Goal: Information Seeking & Learning: Learn about a topic

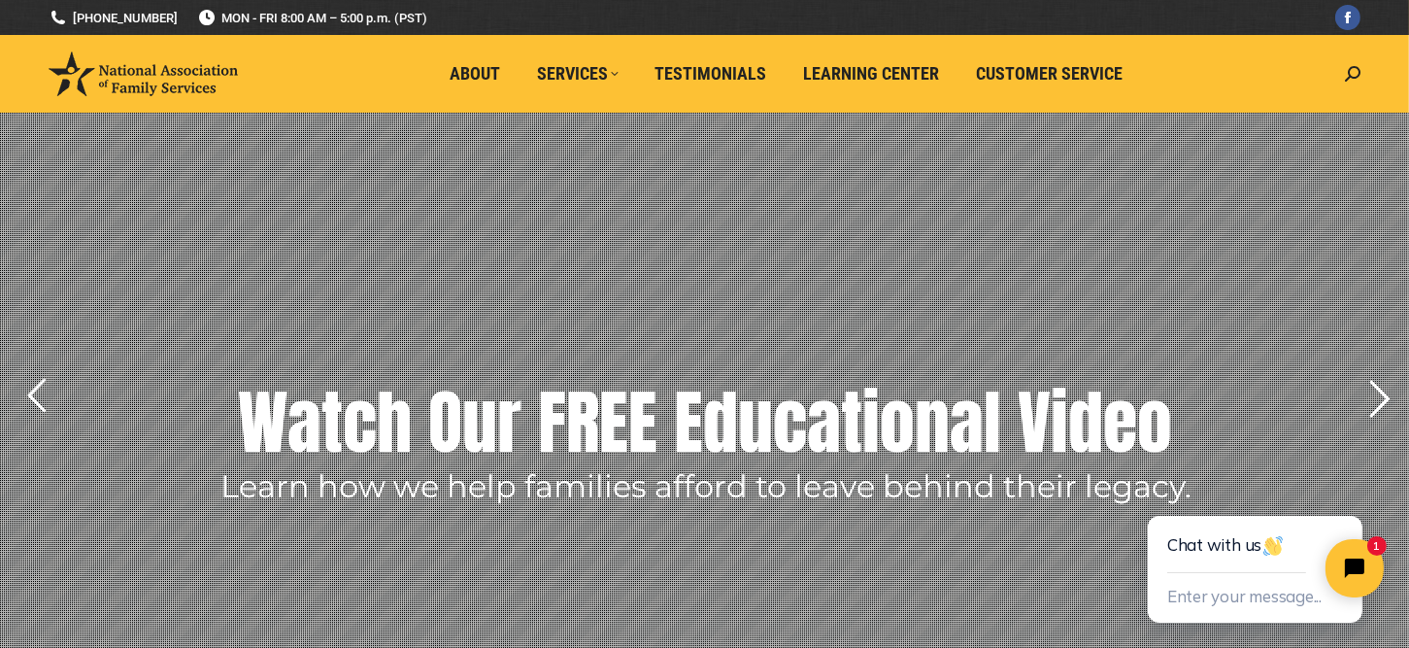
click at [1387, 401] on rs-arrow at bounding box center [1380, 399] width 49 height 49
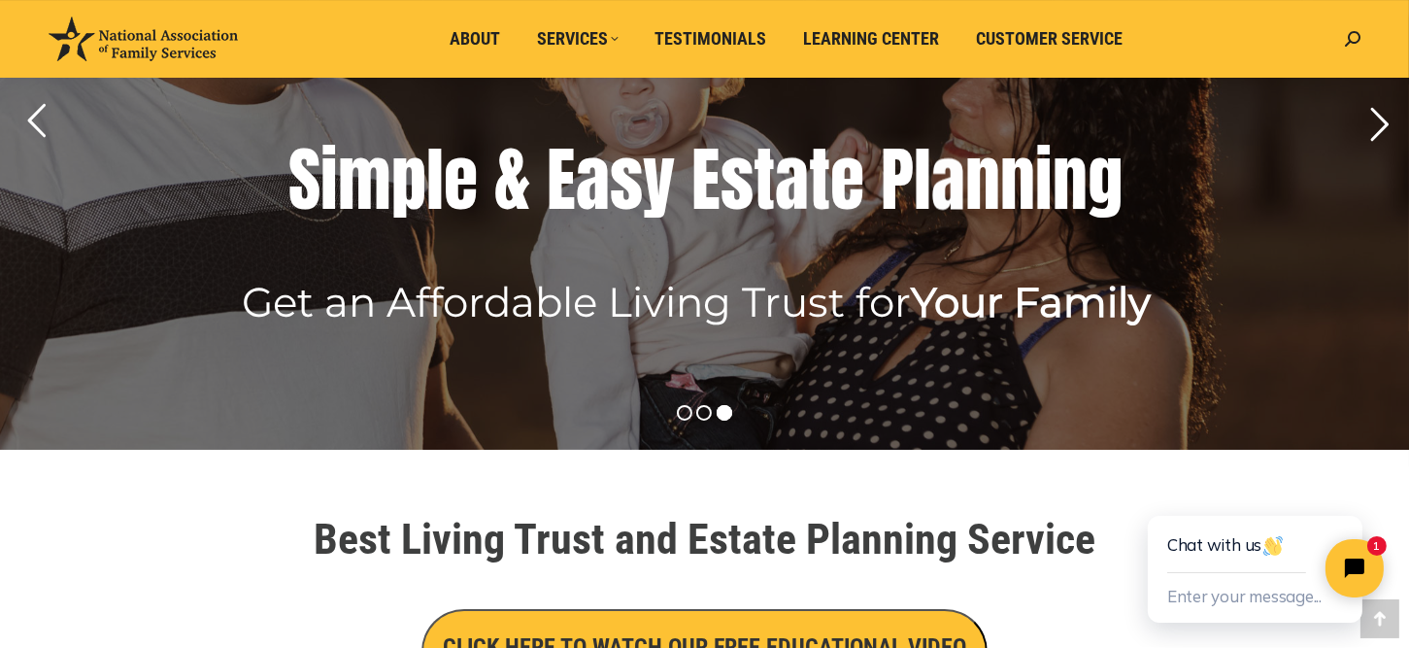
scroll to position [323, 0]
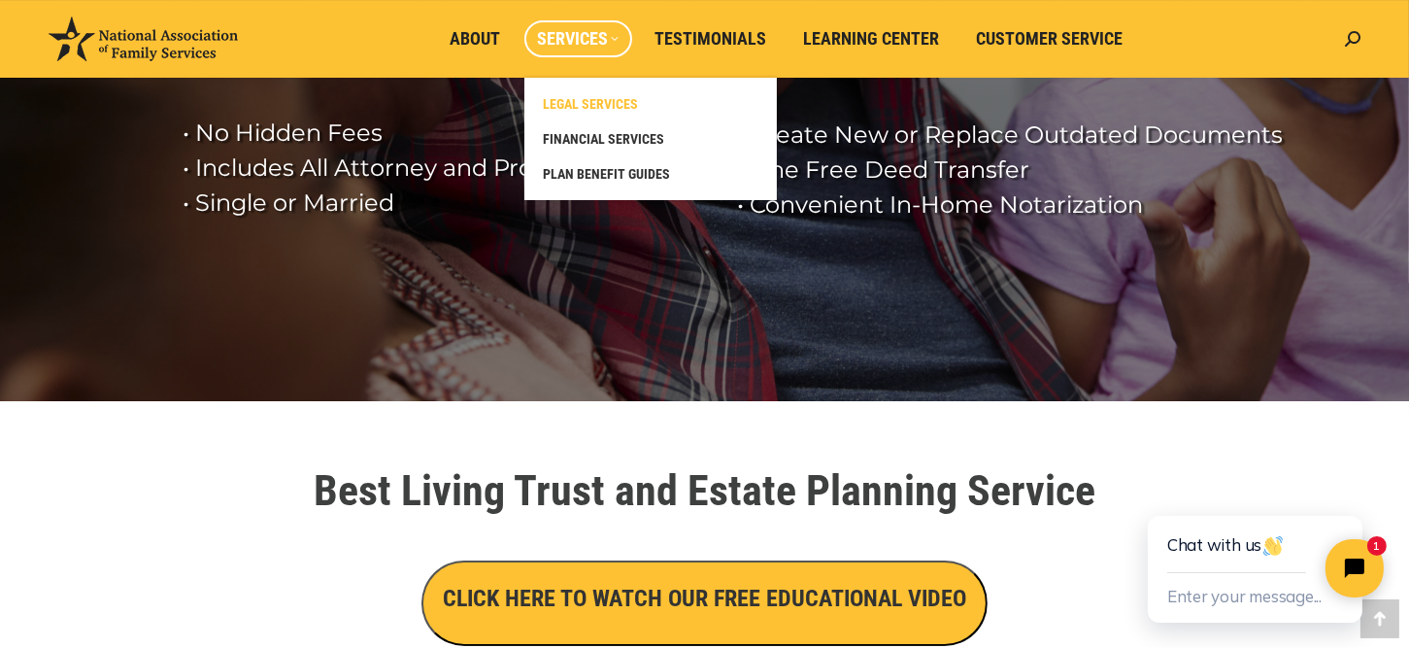
click at [592, 100] on span "LEGAL SERVICES" at bounding box center [591, 103] width 95 height 17
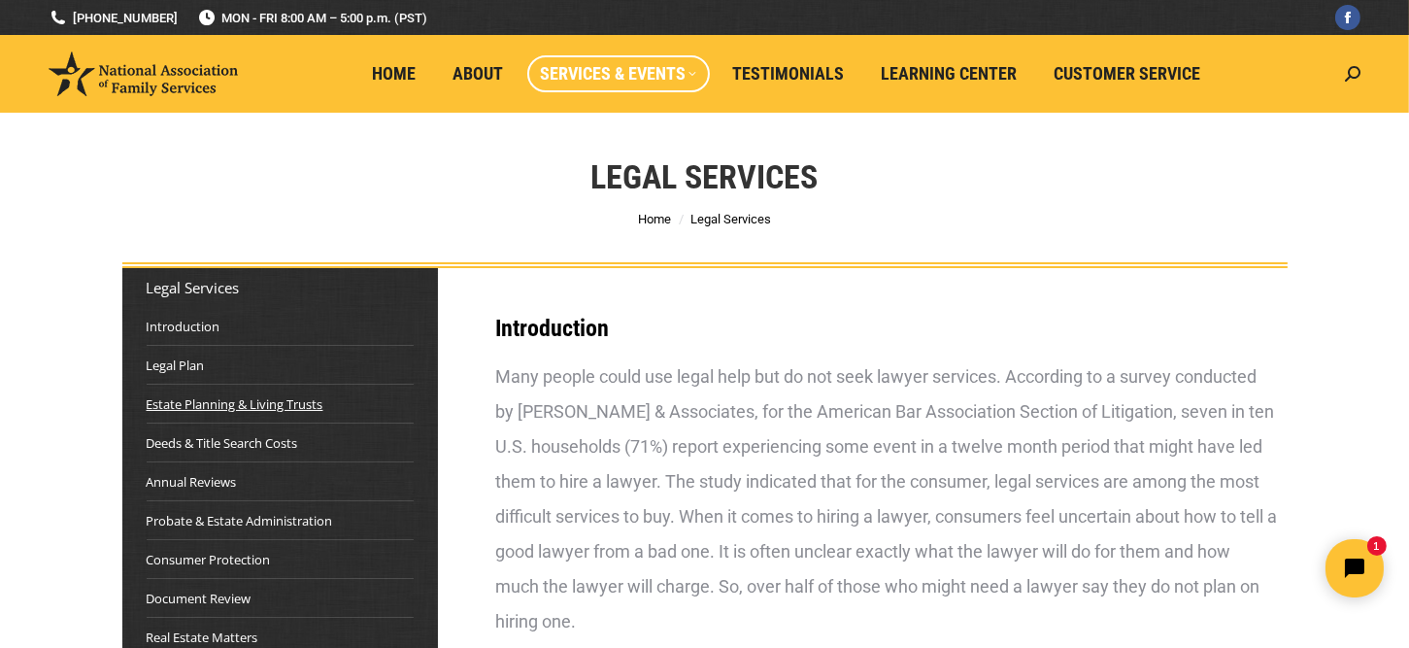
click at [206, 399] on link "Estate Planning & Living Trusts" at bounding box center [235, 403] width 177 height 19
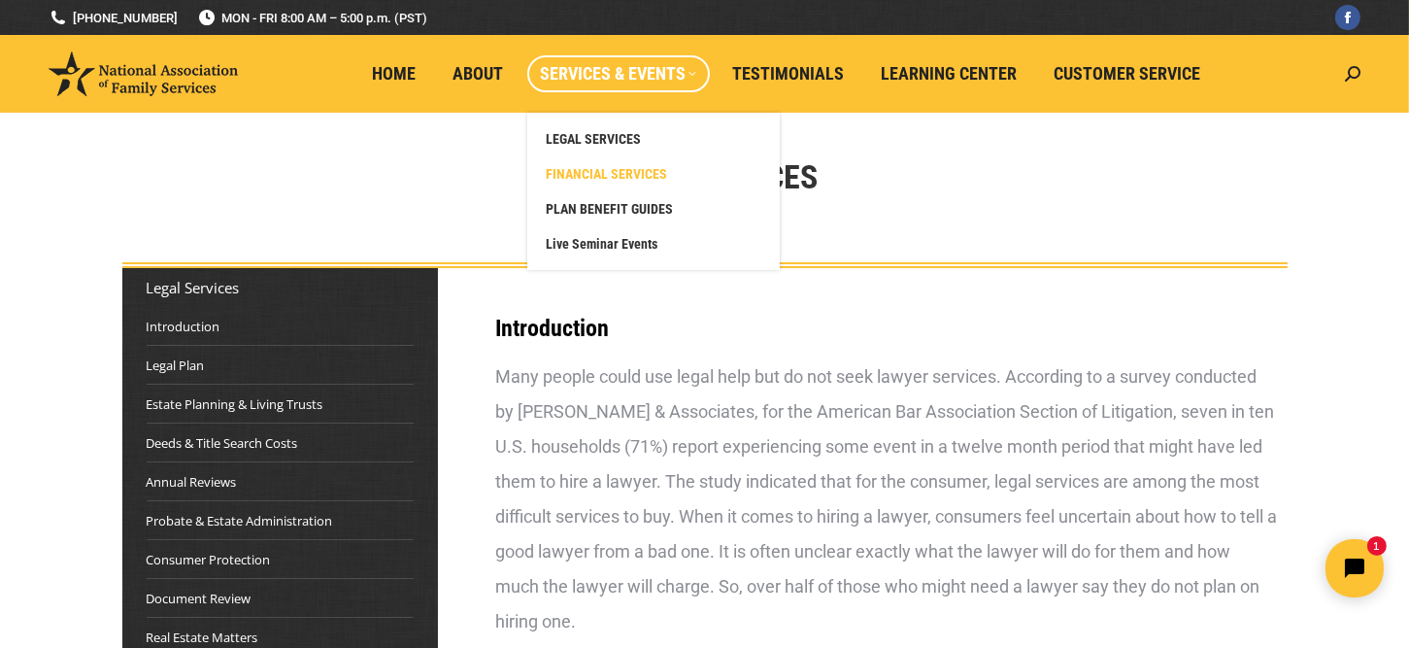
click at [609, 169] on span "FINANCIAL SERVICES" at bounding box center [607, 173] width 121 height 17
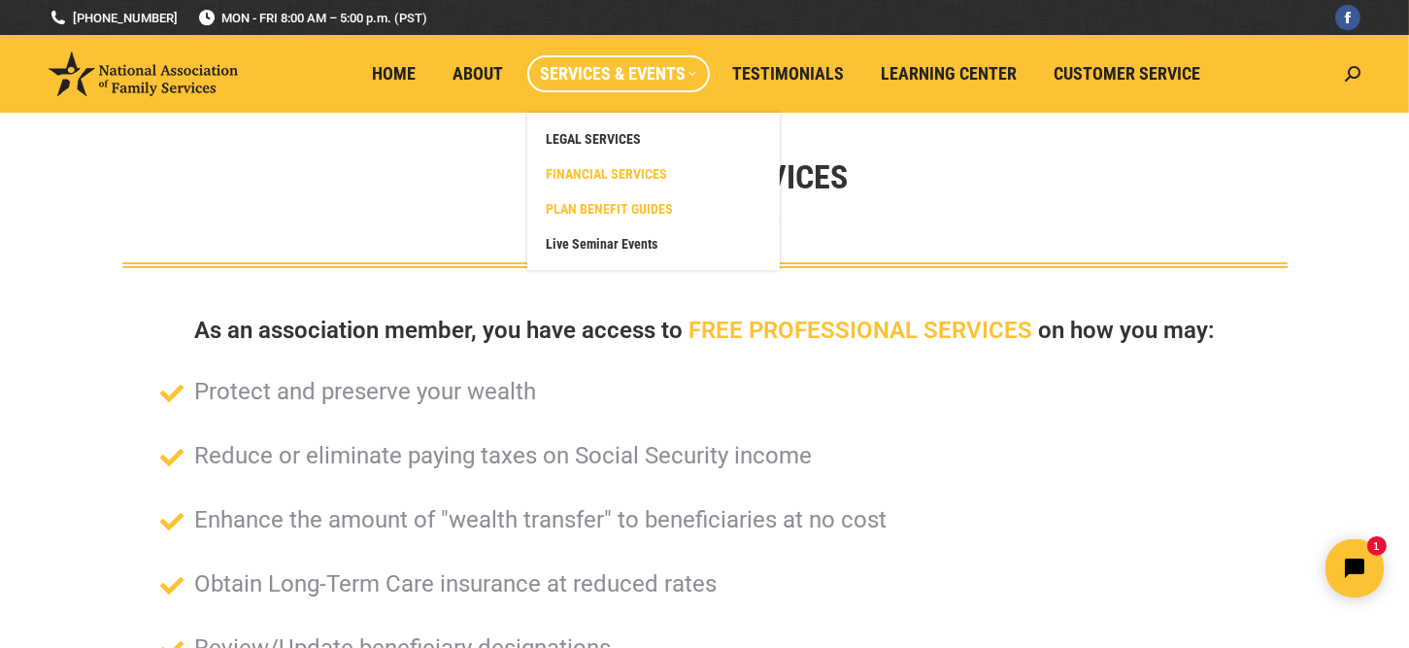
click at [630, 202] on span "PLAN BENEFIT GUIDES" at bounding box center [610, 208] width 127 height 17
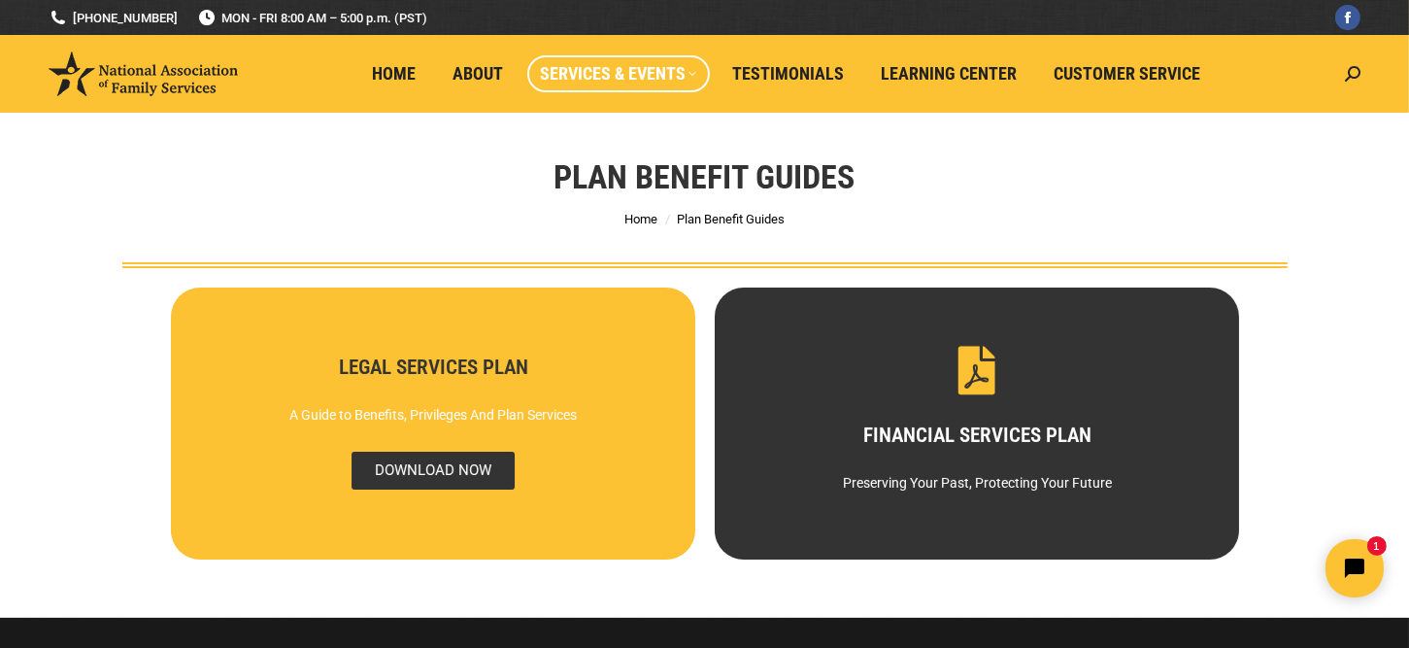
click at [416, 460] on span "DOWNLOAD NOW" at bounding box center [432, 471] width 163 height 38
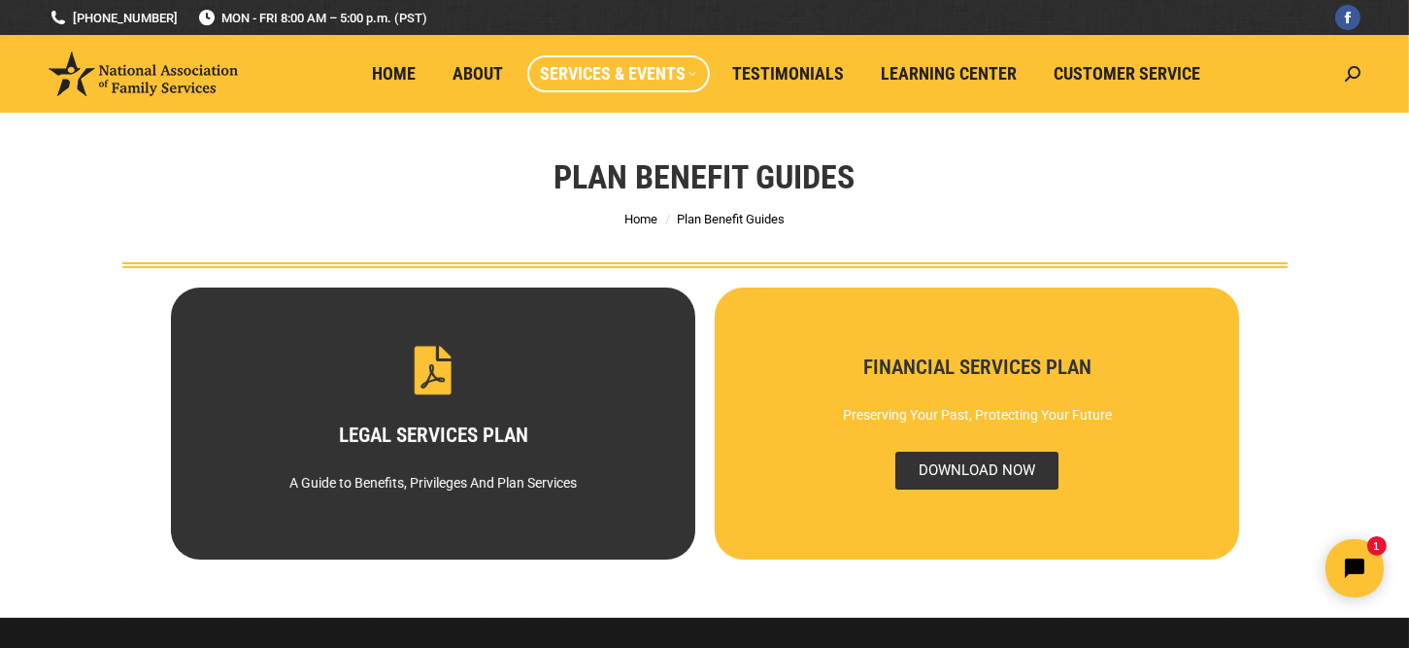
click at [990, 477] on span "DOWNLOAD NOW" at bounding box center [976, 471] width 163 height 38
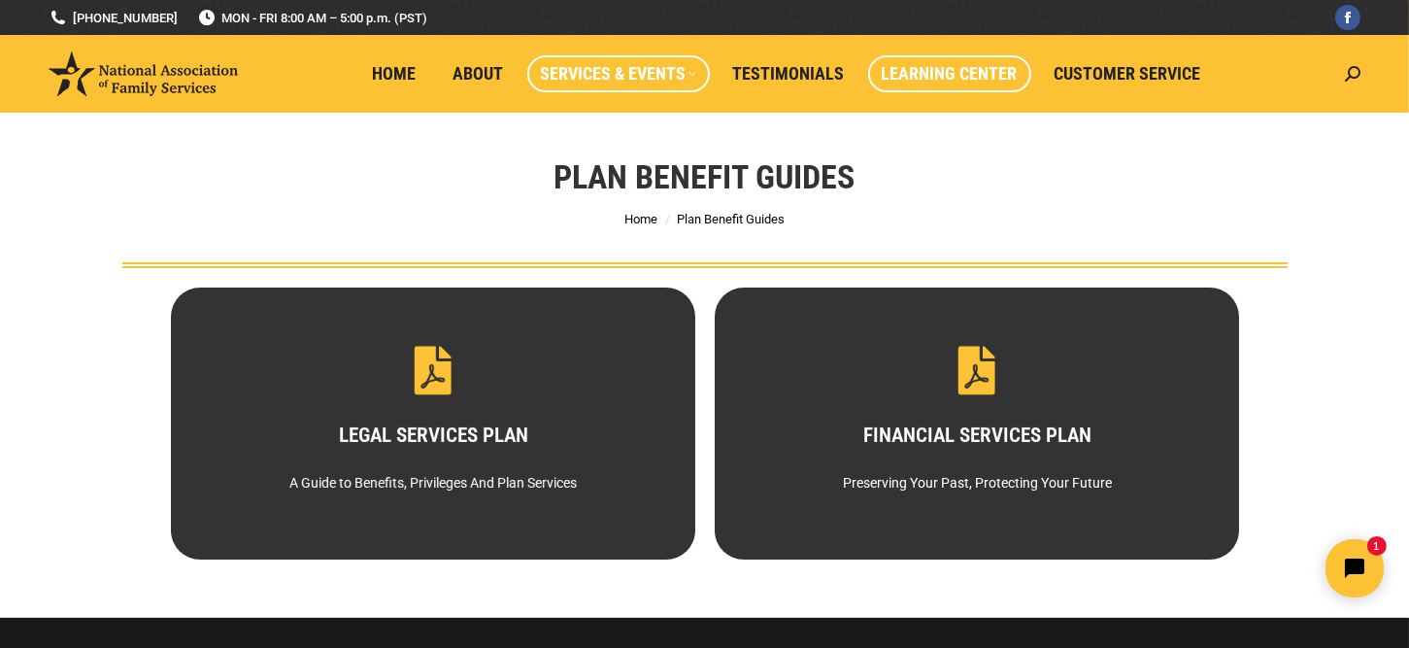
click at [947, 73] on span "Learning Center" at bounding box center [950, 73] width 136 height 21
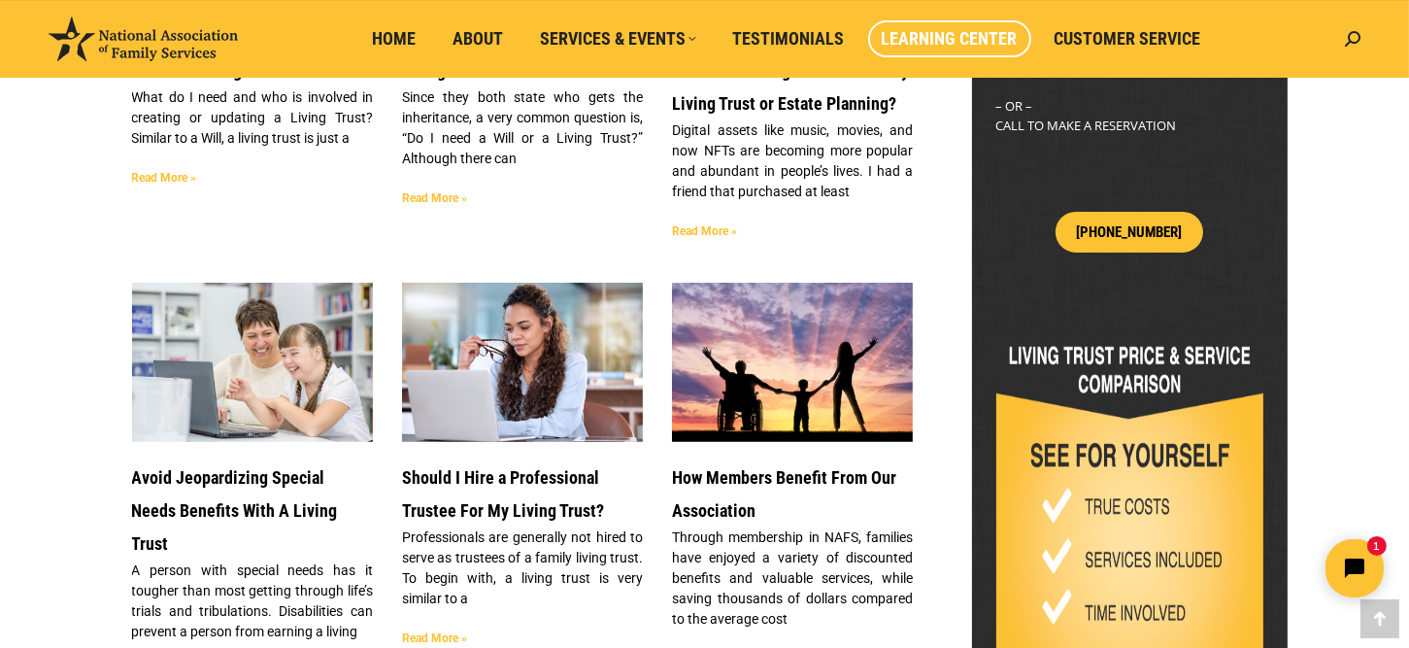
scroll to position [971, 0]
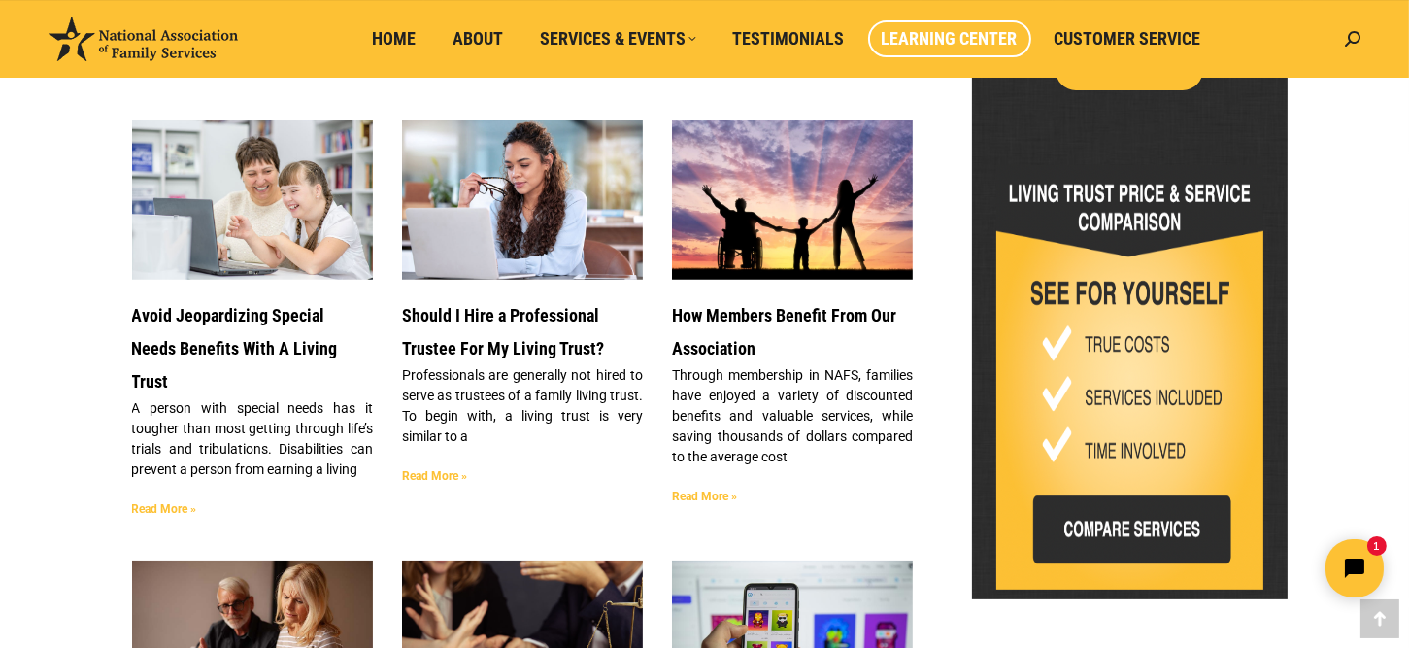
click at [1112, 495] on img at bounding box center [1130, 377] width 267 height 424
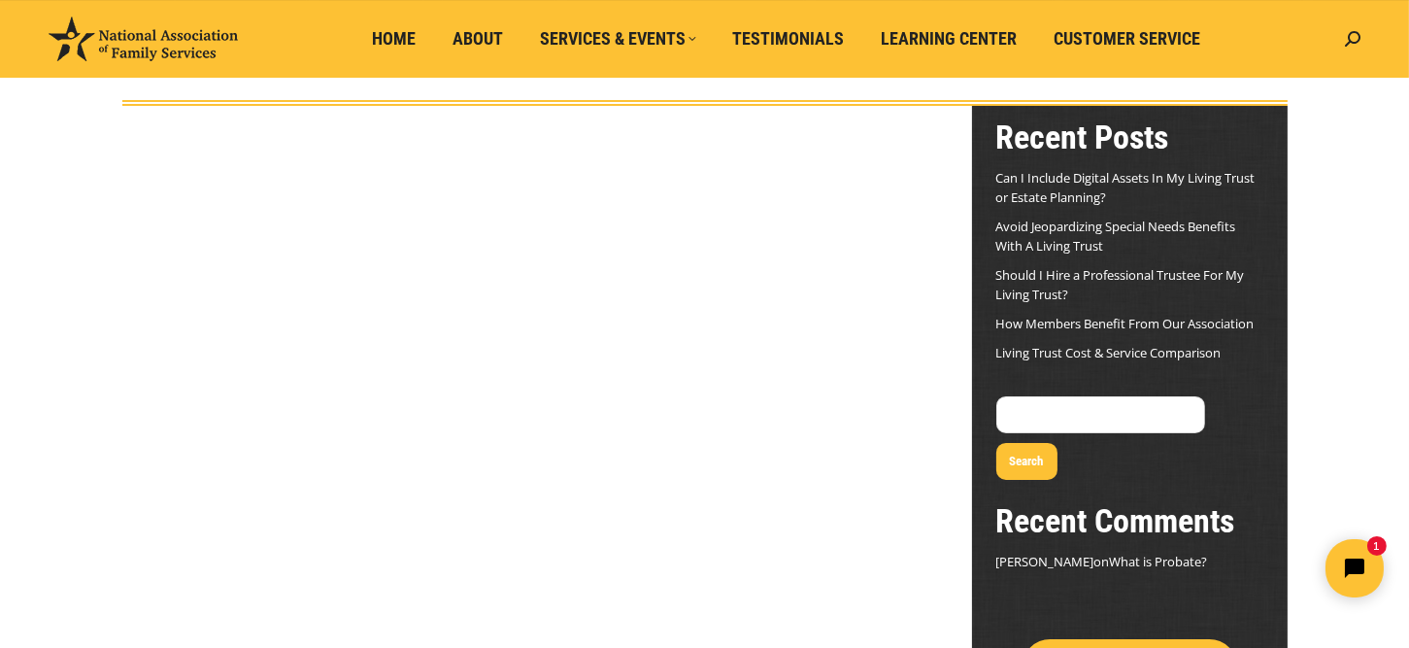
scroll to position [161, 0]
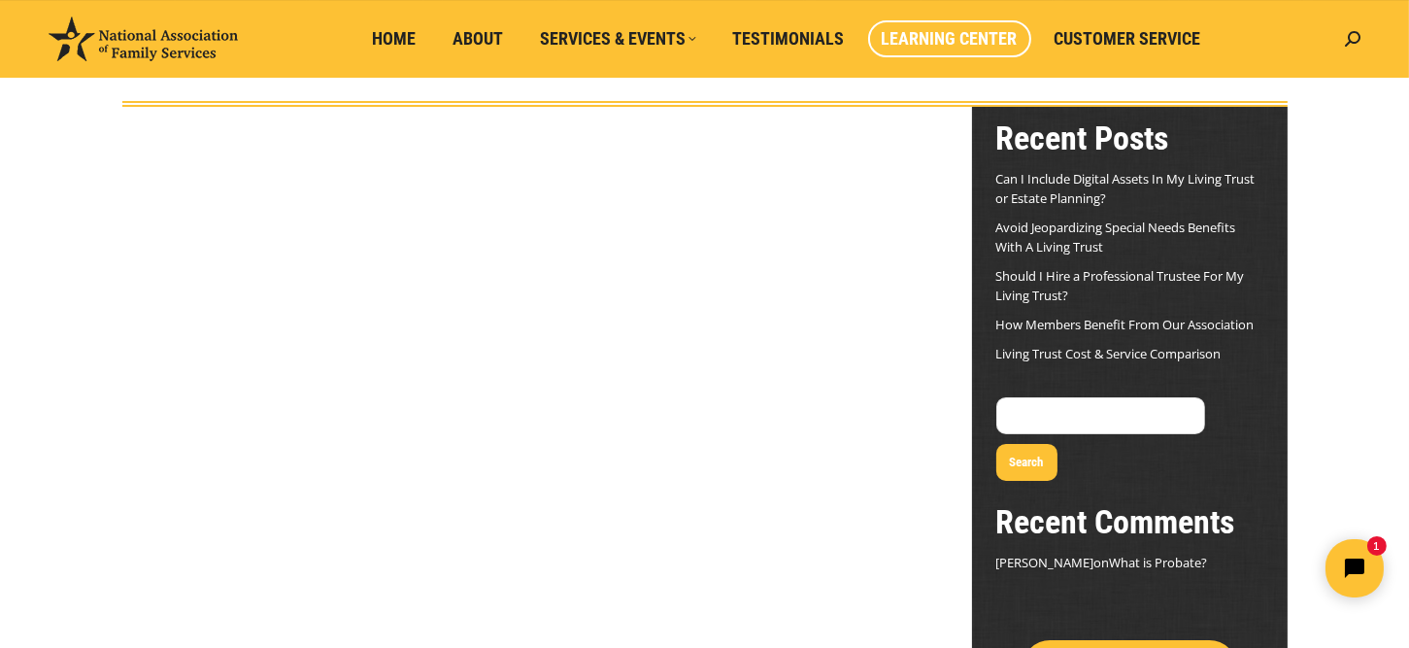
click at [961, 30] on span "Learning Center" at bounding box center [950, 38] width 136 height 21
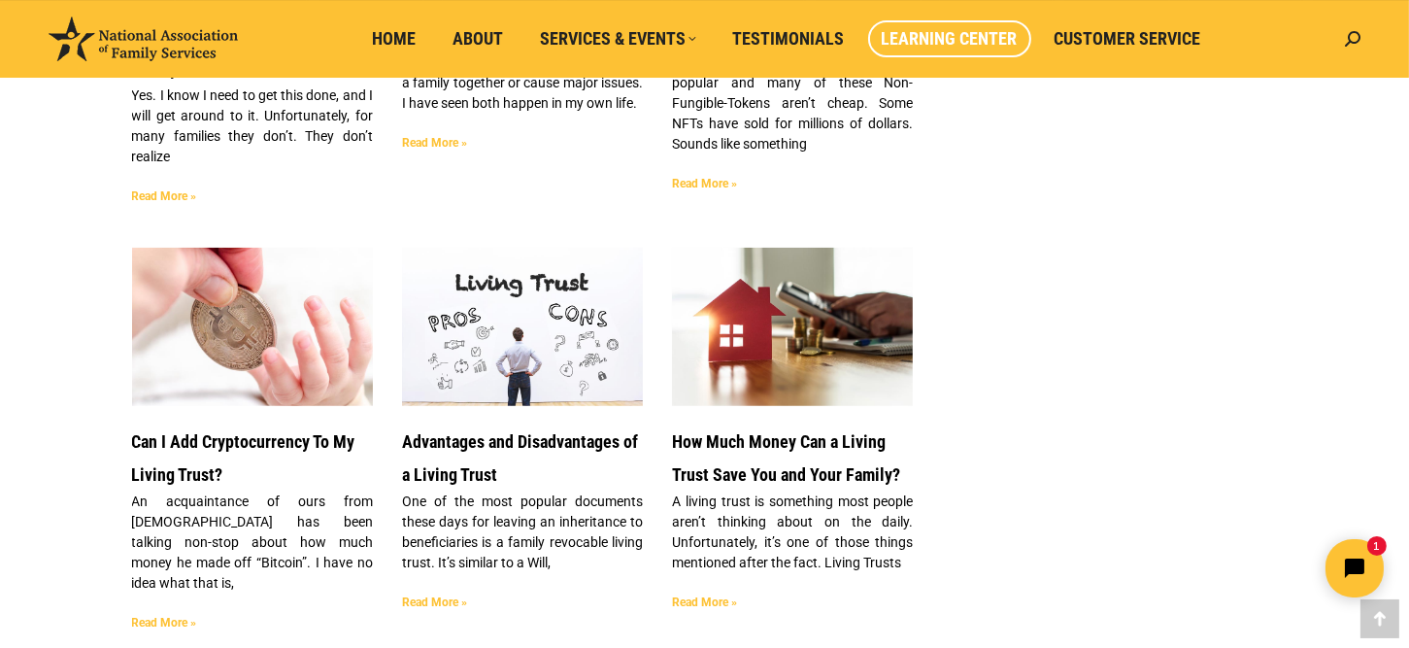
scroll to position [1781, 0]
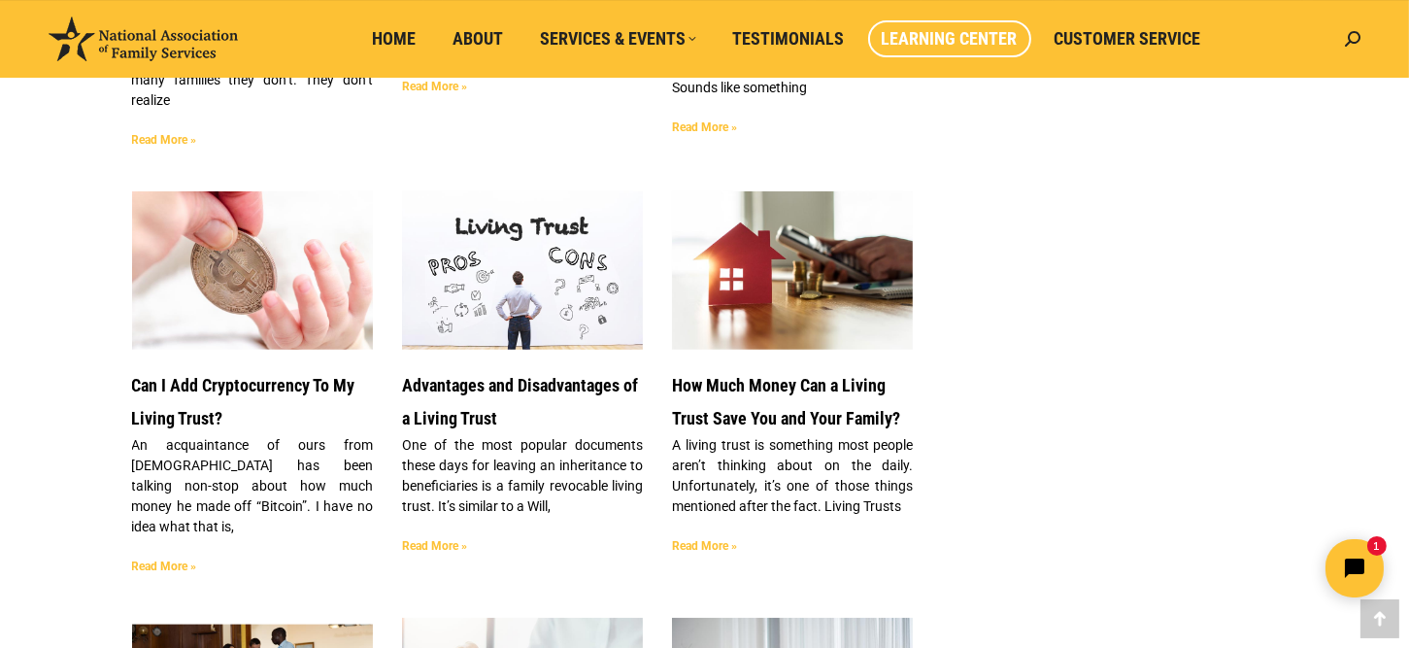
click at [438, 522] on div "Advantages and Disadvantages of a Living Trust One of the most popular document…" at bounding box center [522, 476] width 241 height 215
click at [446, 539] on link "Read More »" at bounding box center [434, 546] width 65 height 14
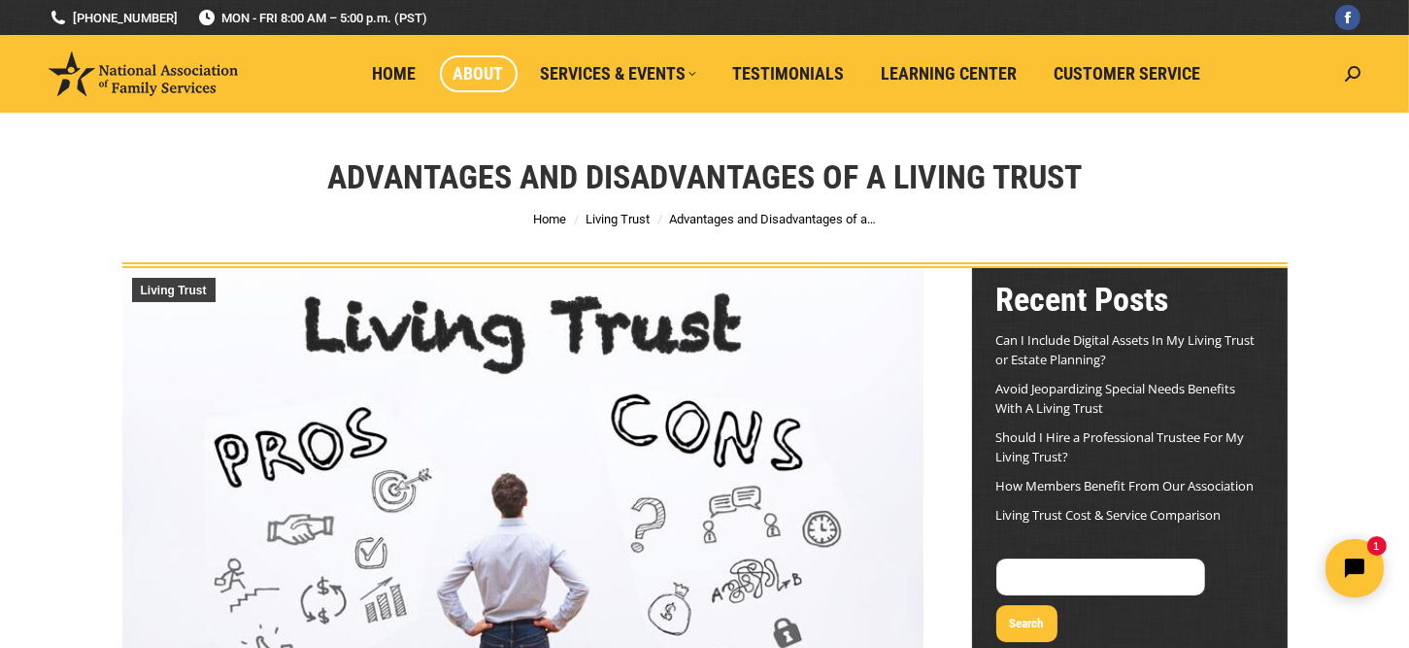
click at [492, 80] on span "About" at bounding box center [479, 73] width 51 height 21
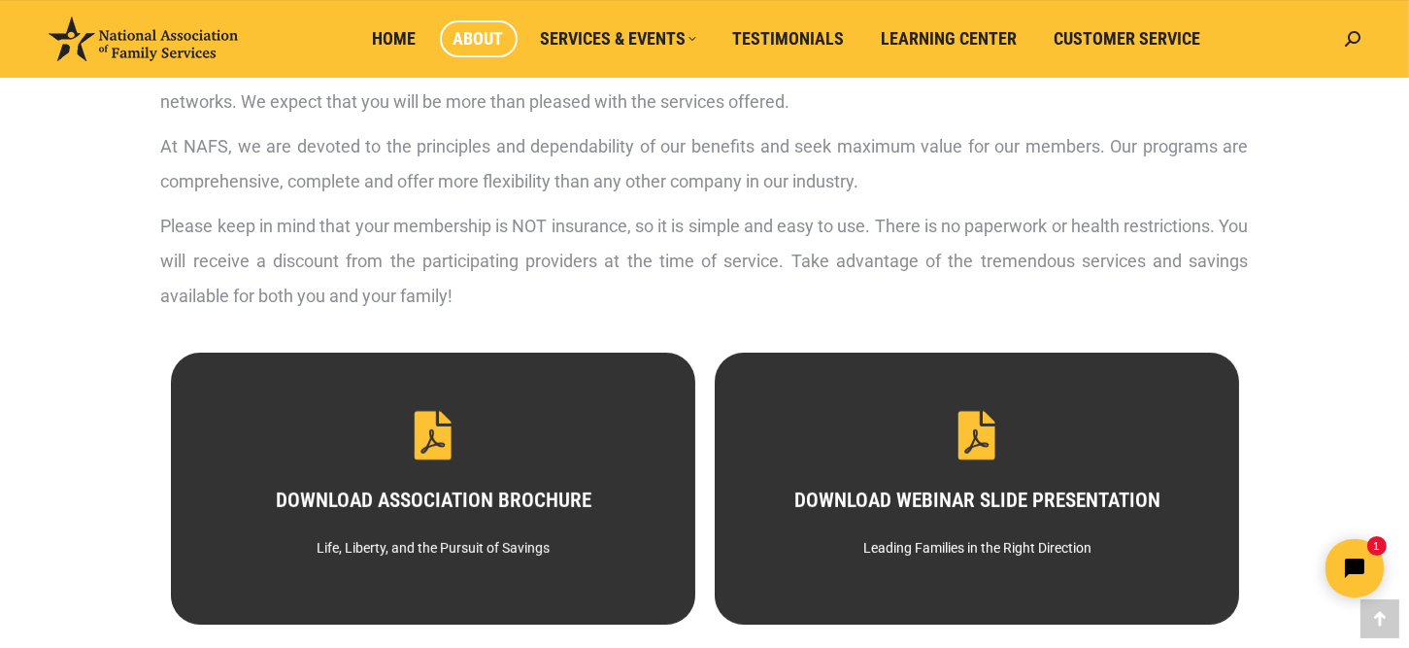
scroll to position [971, 0]
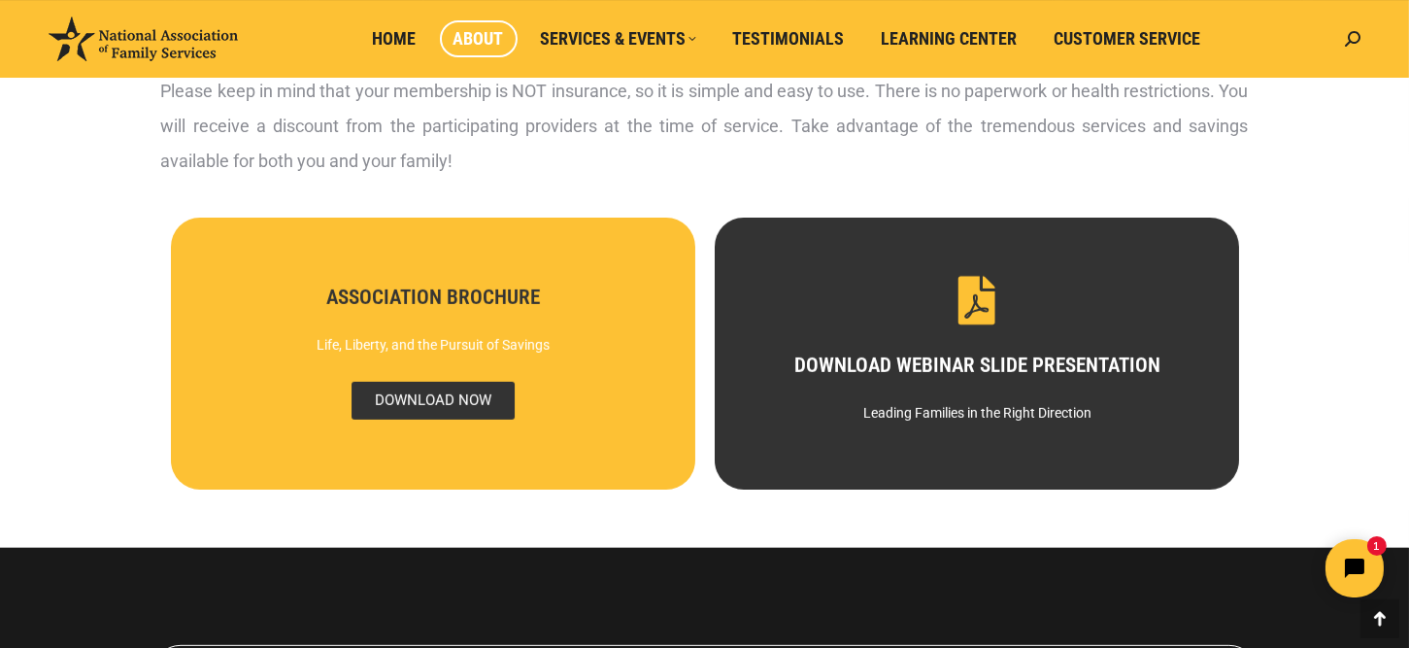
click at [428, 406] on span "DOWNLOAD NOW" at bounding box center [432, 401] width 163 height 38
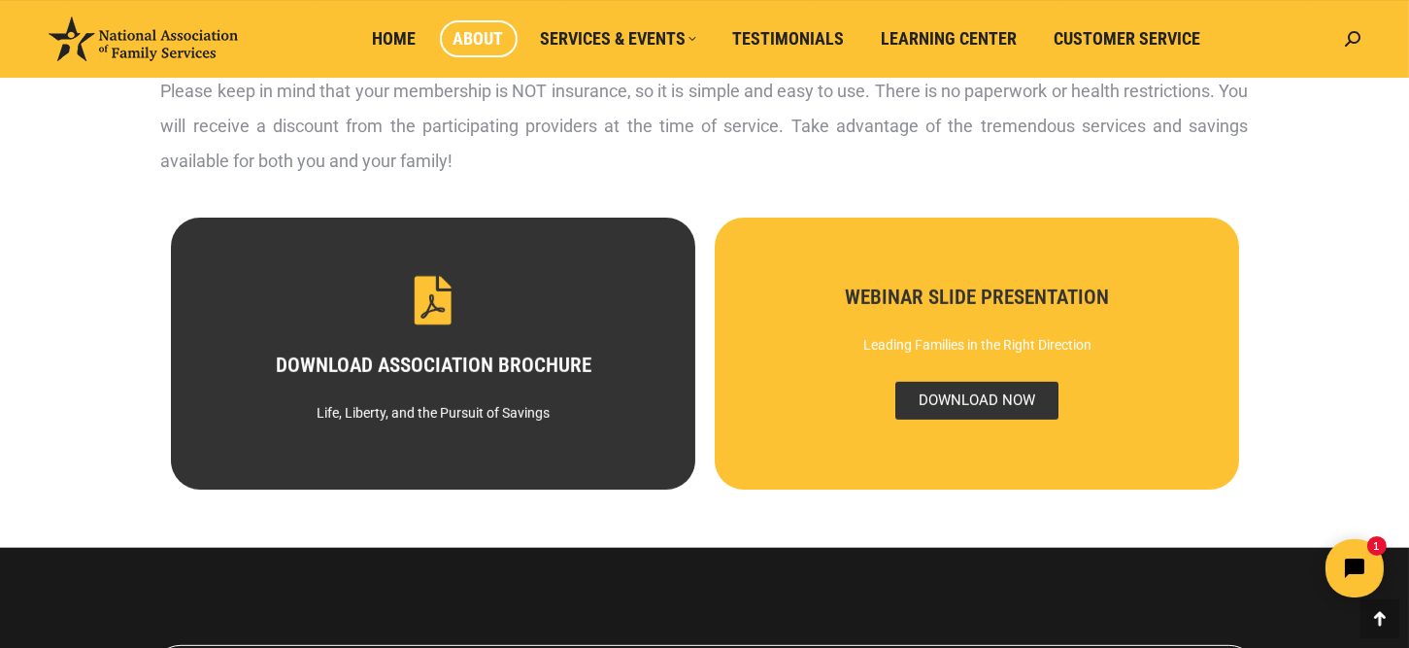
click at [955, 392] on span "DOWNLOAD NOW" at bounding box center [976, 401] width 163 height 38
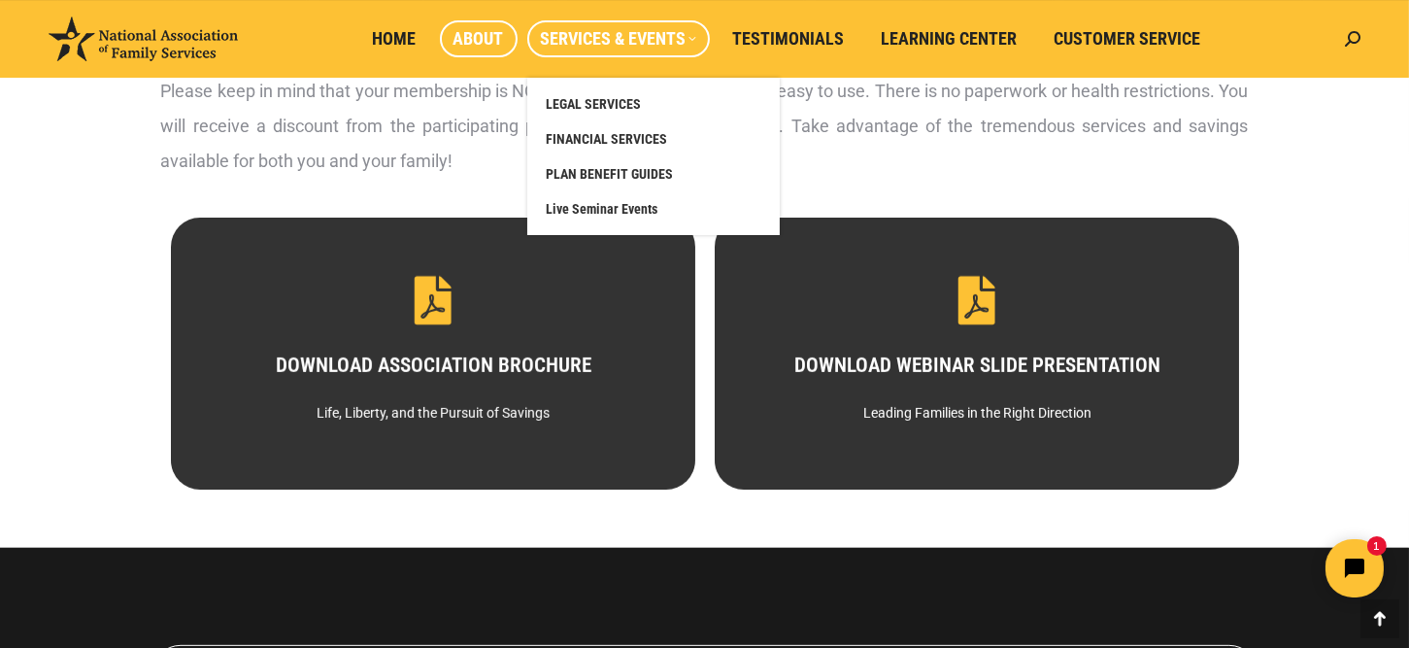
click at [619, 40] on span "Services & Events" at bounding box center [618, 38] width 155 height 21
click at [624, 205] on span "Live Seminar Events" at bounding box center [603, 208] width 112 height 17
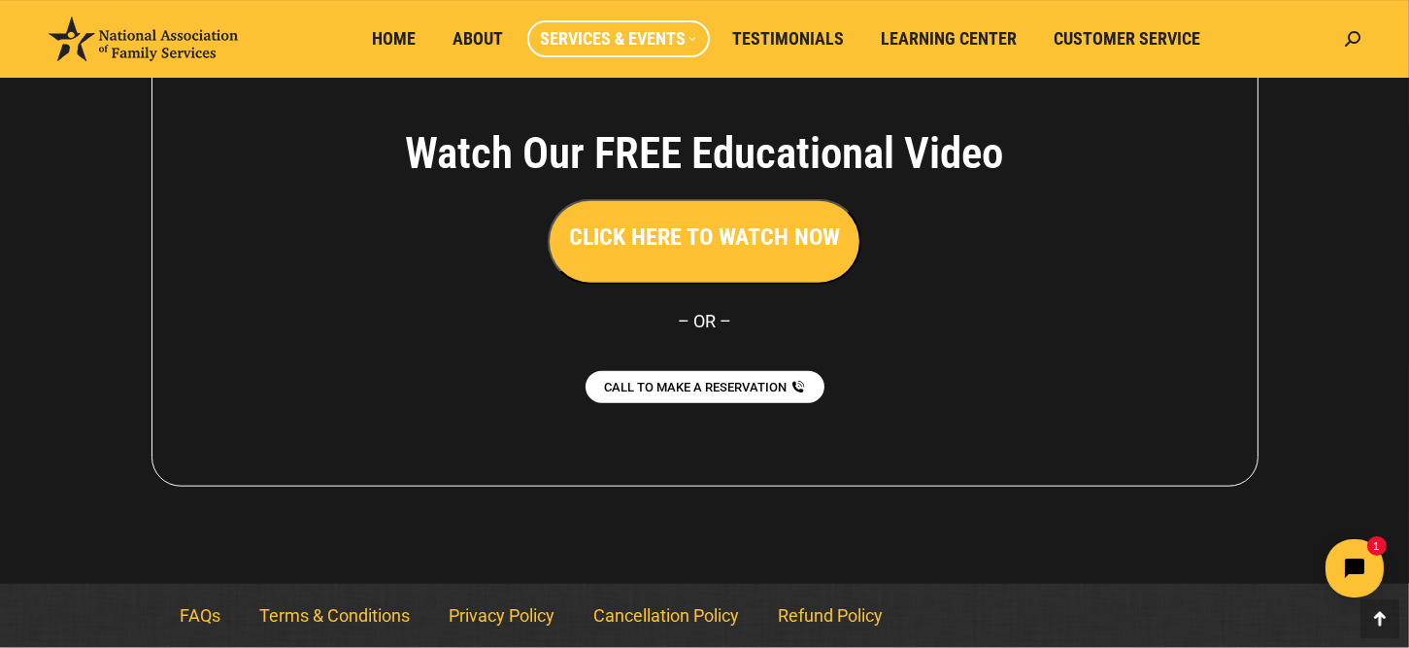
scroll to position [725, 0]
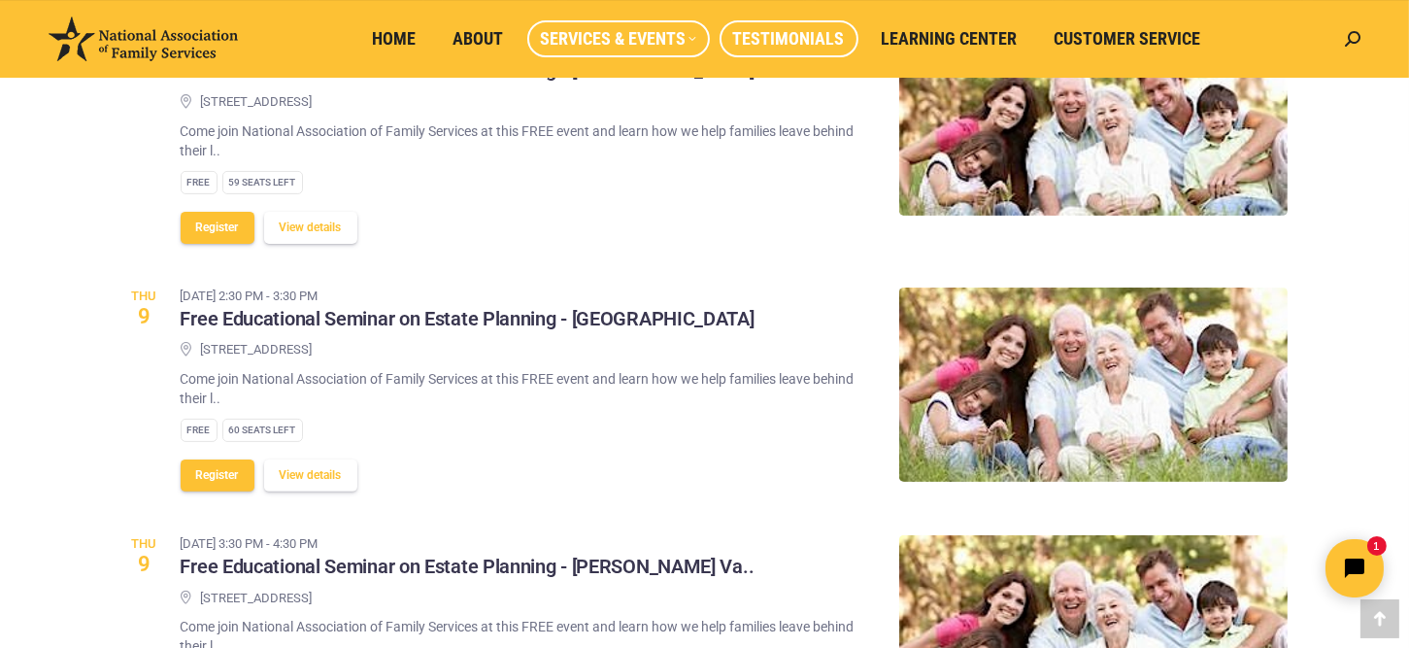
click at [804, 29] on span "Testimonials" at bounding box center [789, 38] width 112 height 21
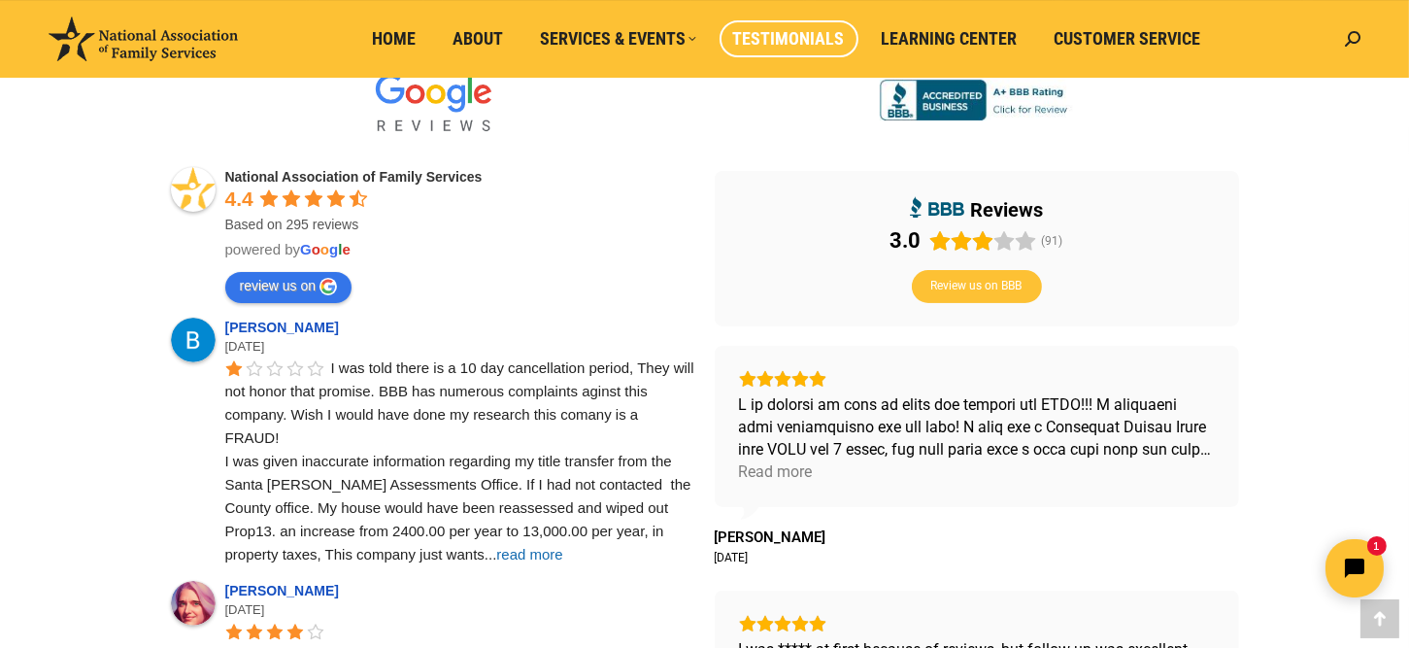
scroll to position [647, 0]
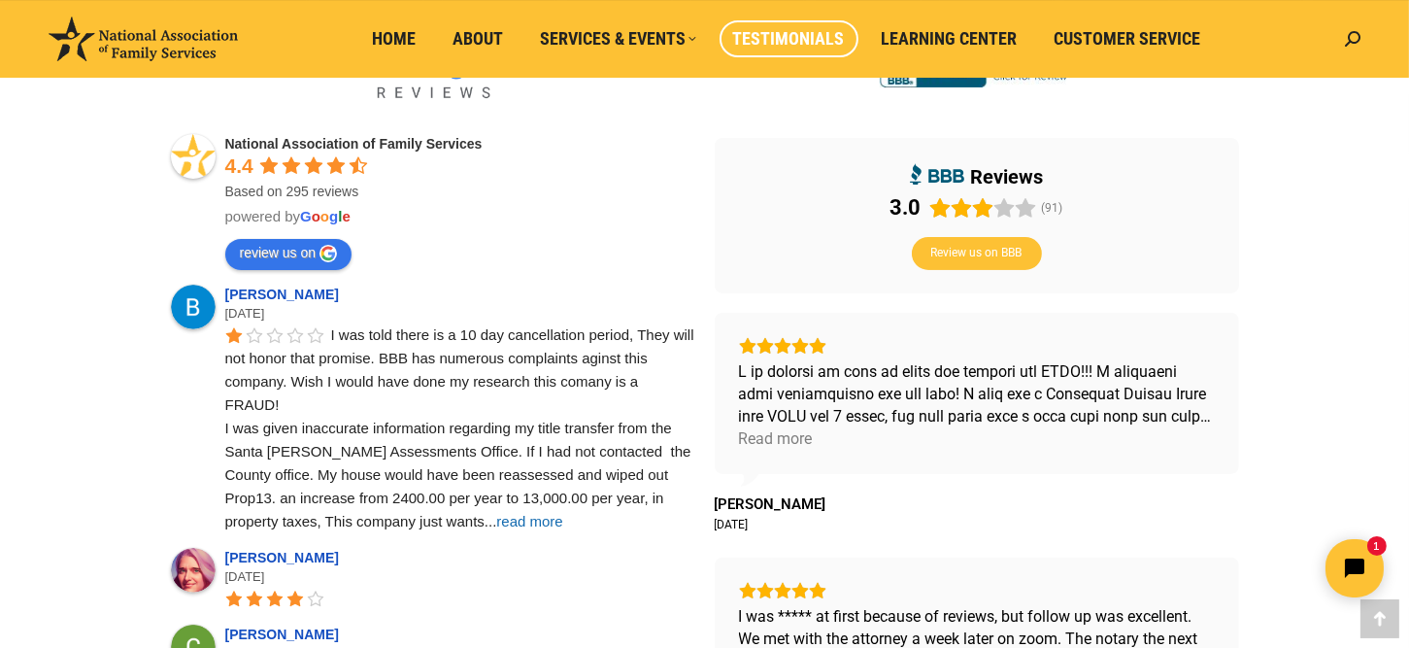
drag, startPoint x: 450, startPoint y: 521, endPoint x: 493, endPoint y: 512, distance: 44.6
click at [496, 520] on span "read more" at bounding box center [529, 521] width 66 height 17
